Goal: Task Accomplishment & Management: Manage account settings

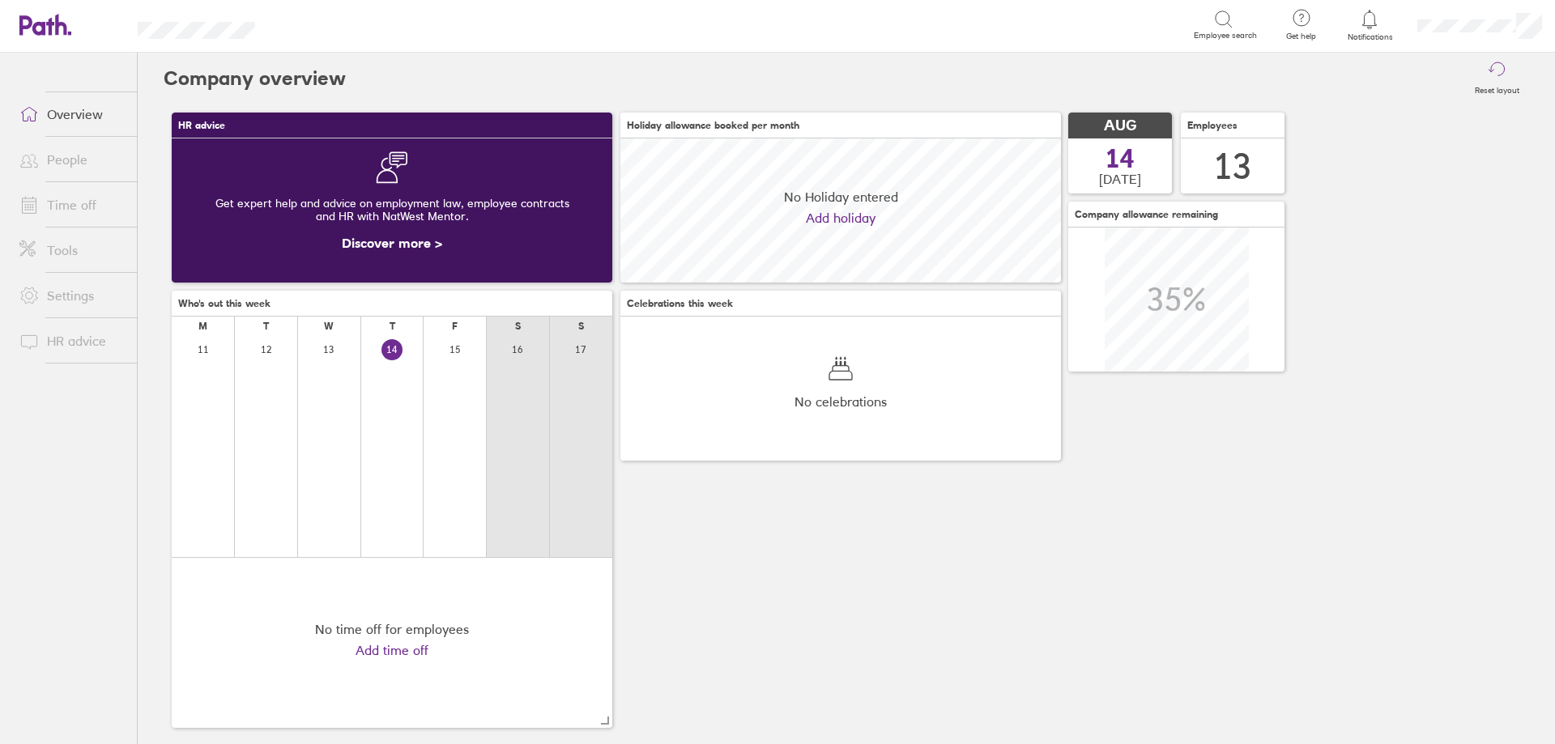
scroll to position [144, 441]
click at [76, 210] on link "Time off" at bounding box center [71, 205] width 130 height 32
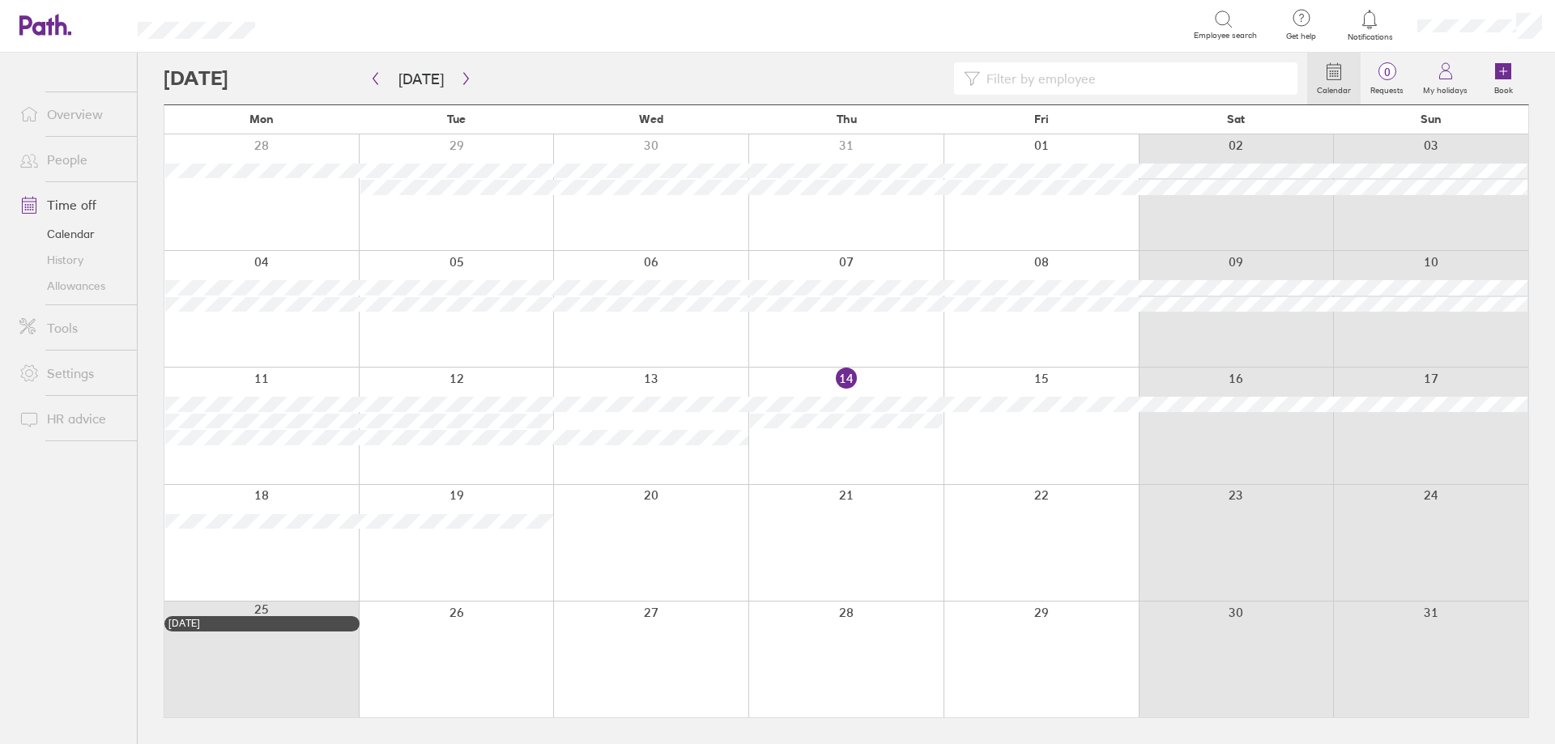
click at [80, 291] on link "Allowances" at bounding box center [71, 286] width 130 height 26
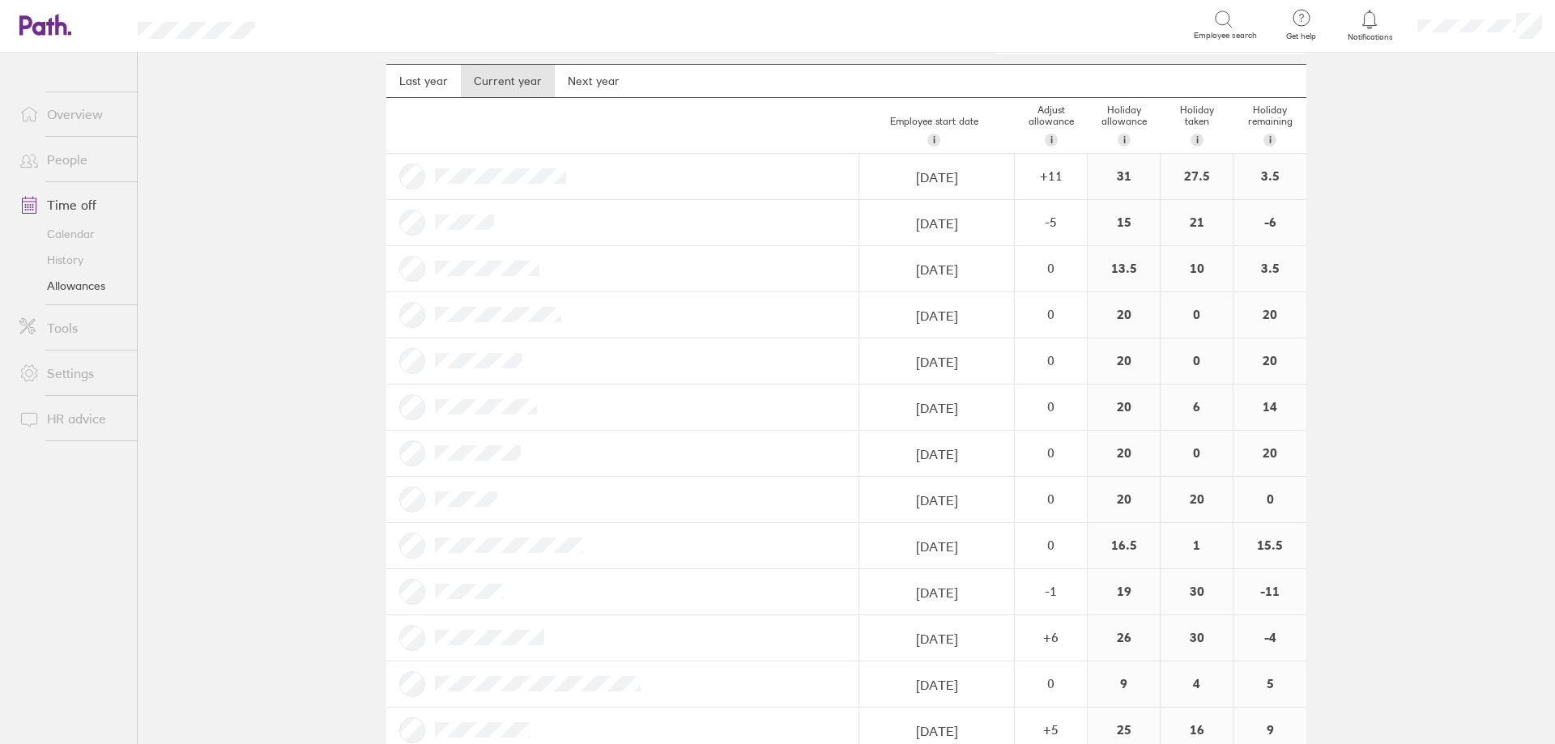
scroll to position [76, 0]
